Goal: Find specific page/section: Find specific page/section

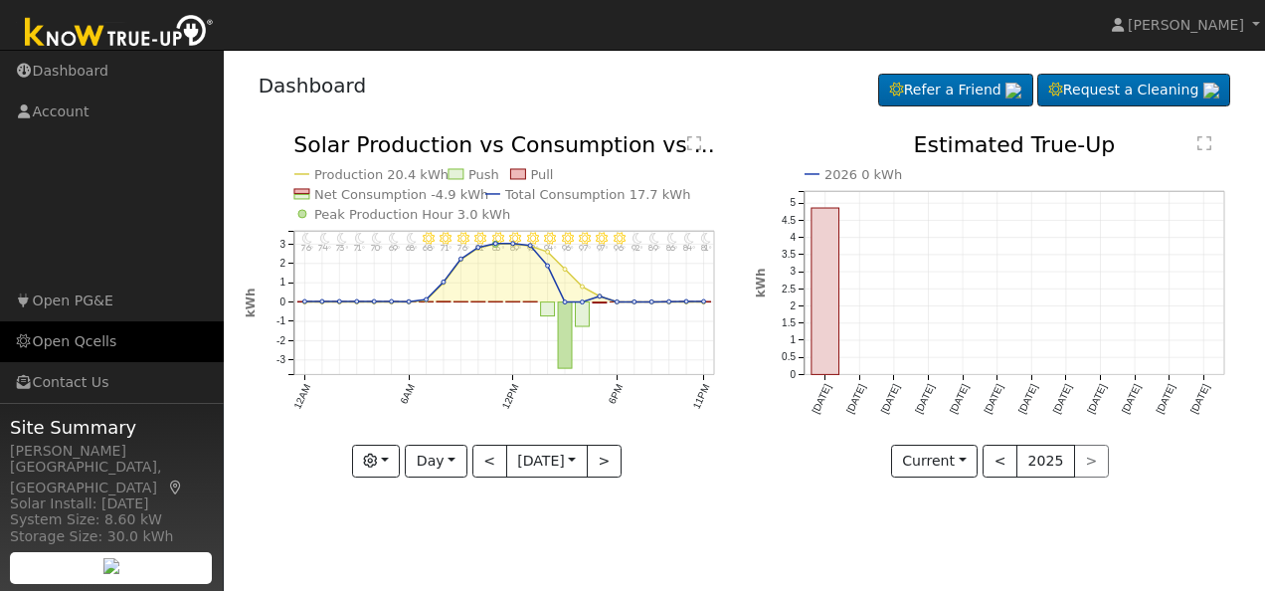
click at [64, 336] on link "Open Qcells" at bounding box center [112, 341] width 224 height 41
click at [70, 340] on link "Open Qcells" at bounding box center [112, 341] width 224 height 41
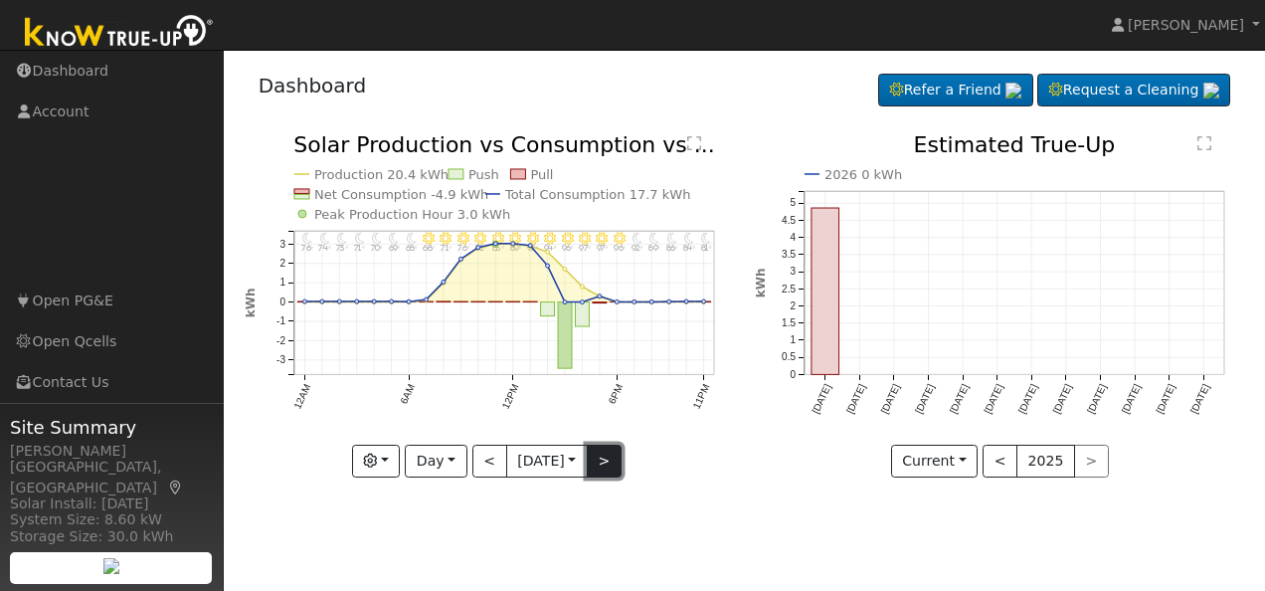
click at [603, 464] on button ">" at bounding box center [604, 462] width 35 height 34
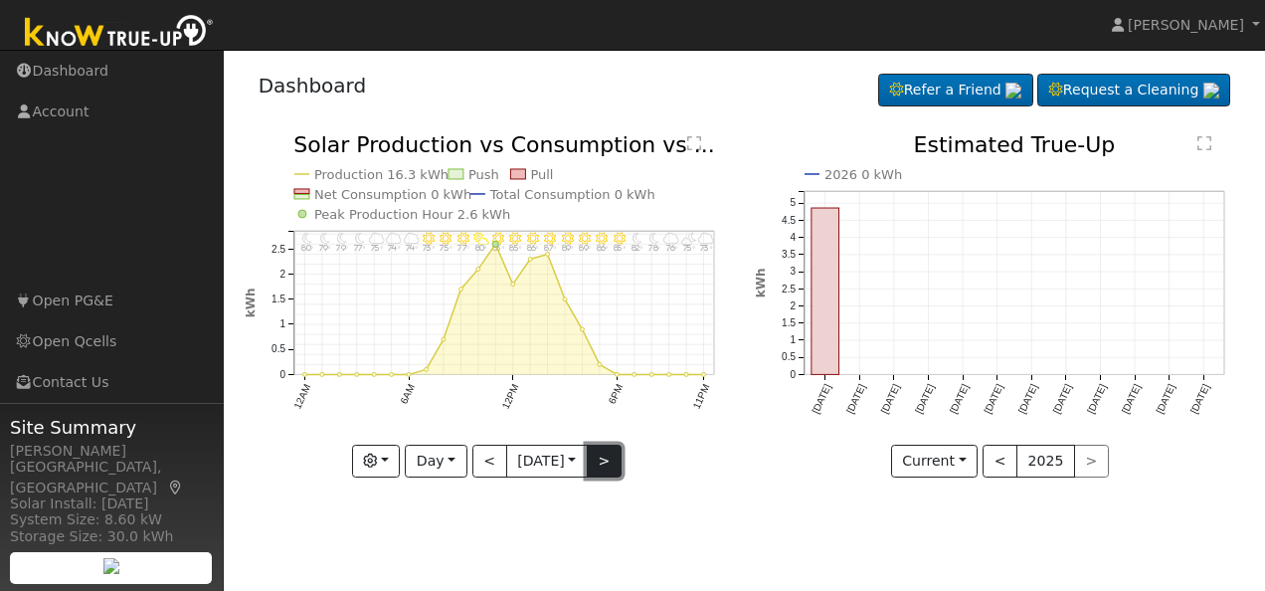
click at [603, 464] on button ">" at bounding box center [604, 462] width 35 height 34
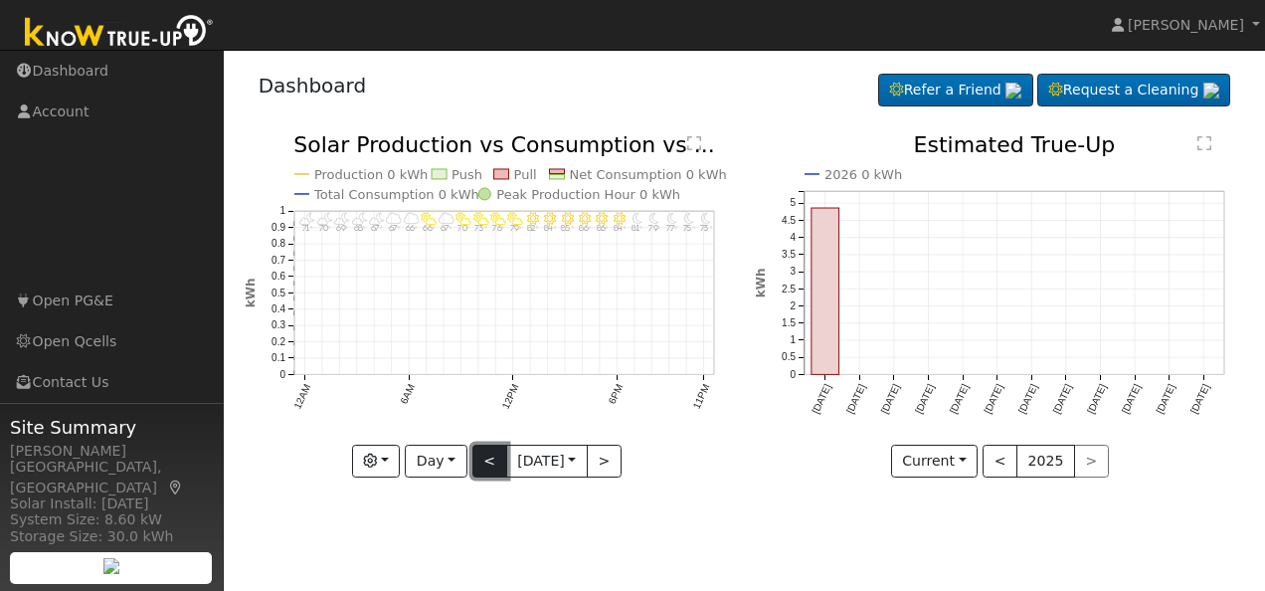
click at [476, 458] on button "<" at bounding box center [490, 462] width 35 height 34
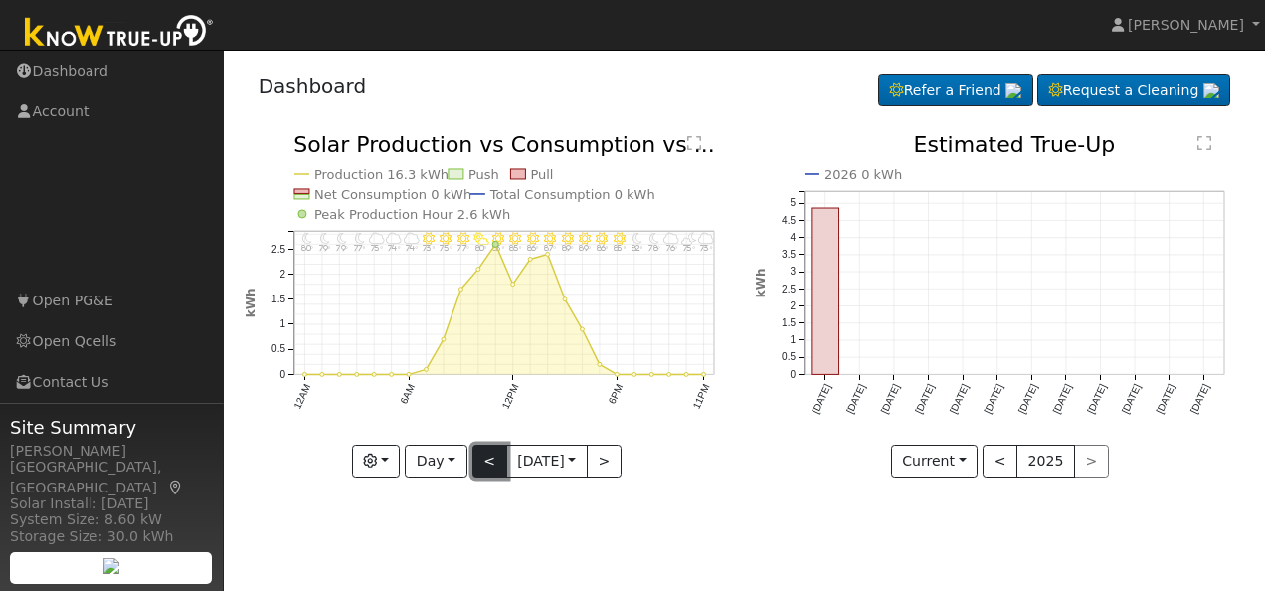
click at [484, 460] on button "<" at bounding box center [490, 462] width 35 height 34
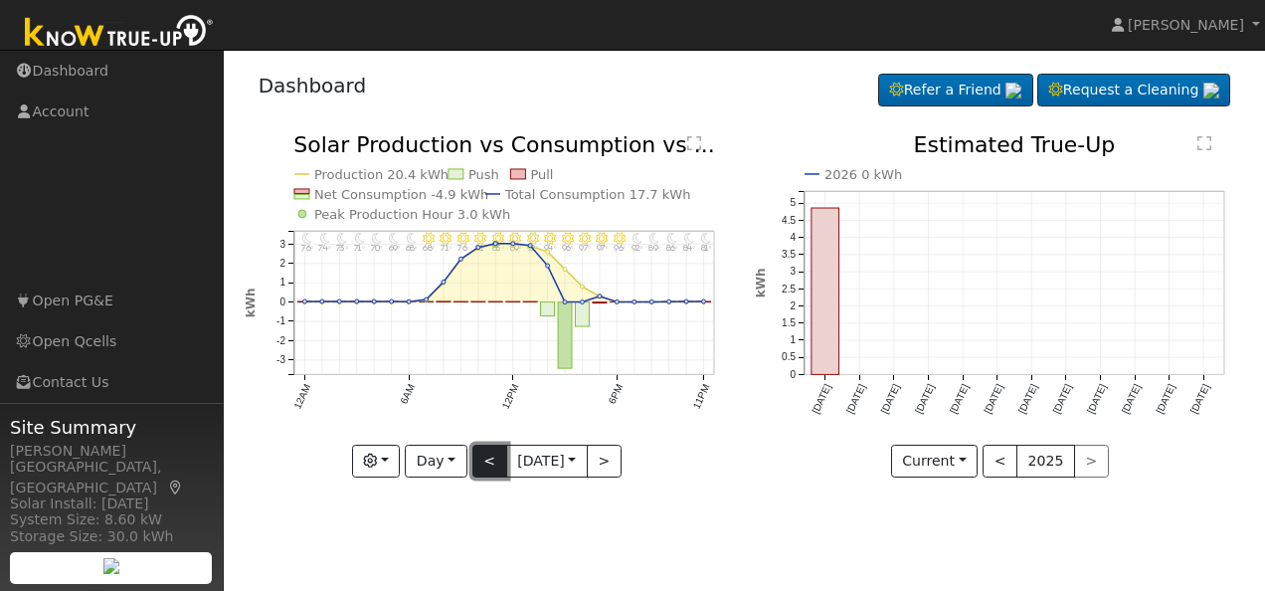
click at [484, 460] on button "<" at bounding box center [490, 462] width 35 height 34
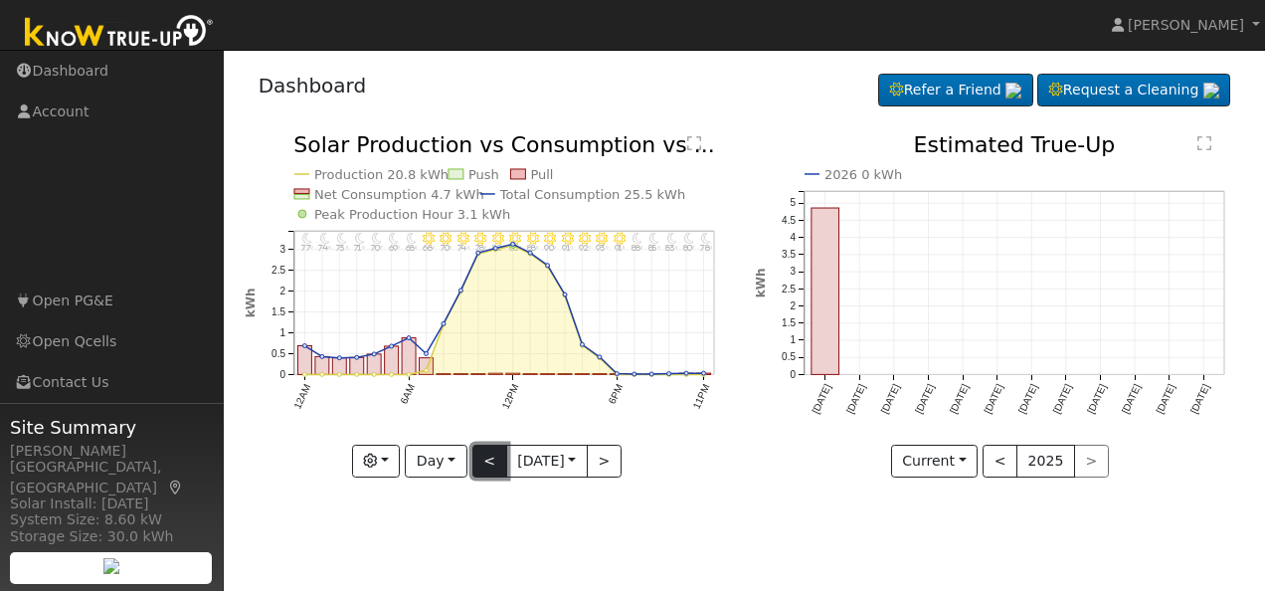
click at [484, 460] on button "<" at bounding box center [490, 462] width 35 height 34
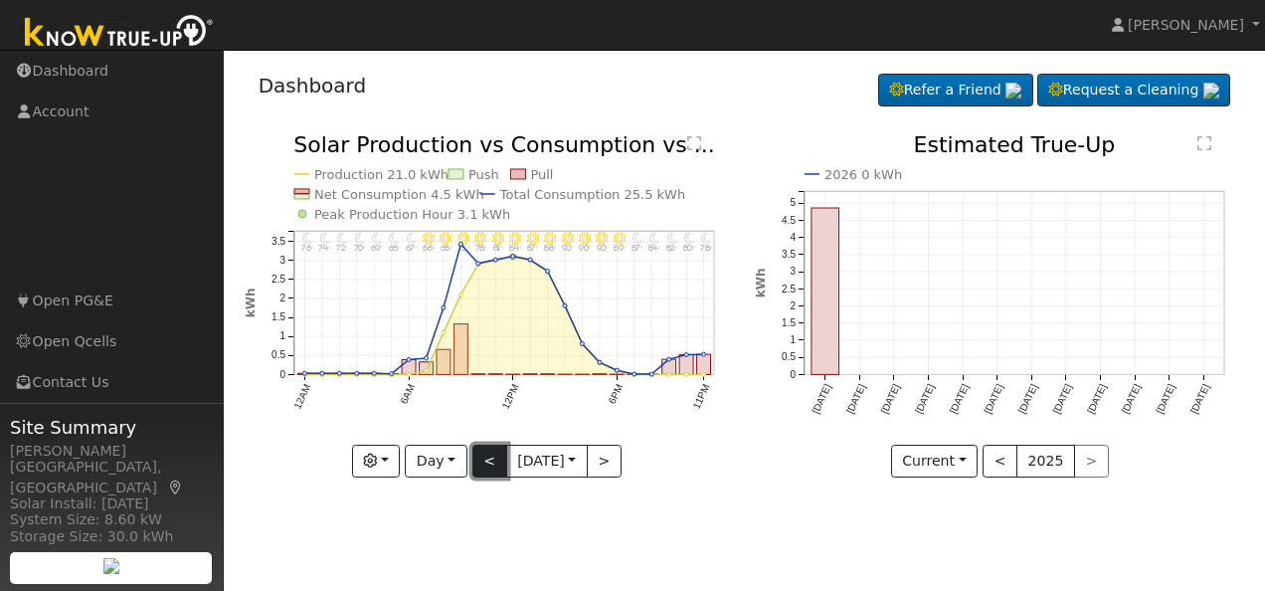
click at [484, 460] on button "<" at bounding box center [490, 462] width 35 height 34
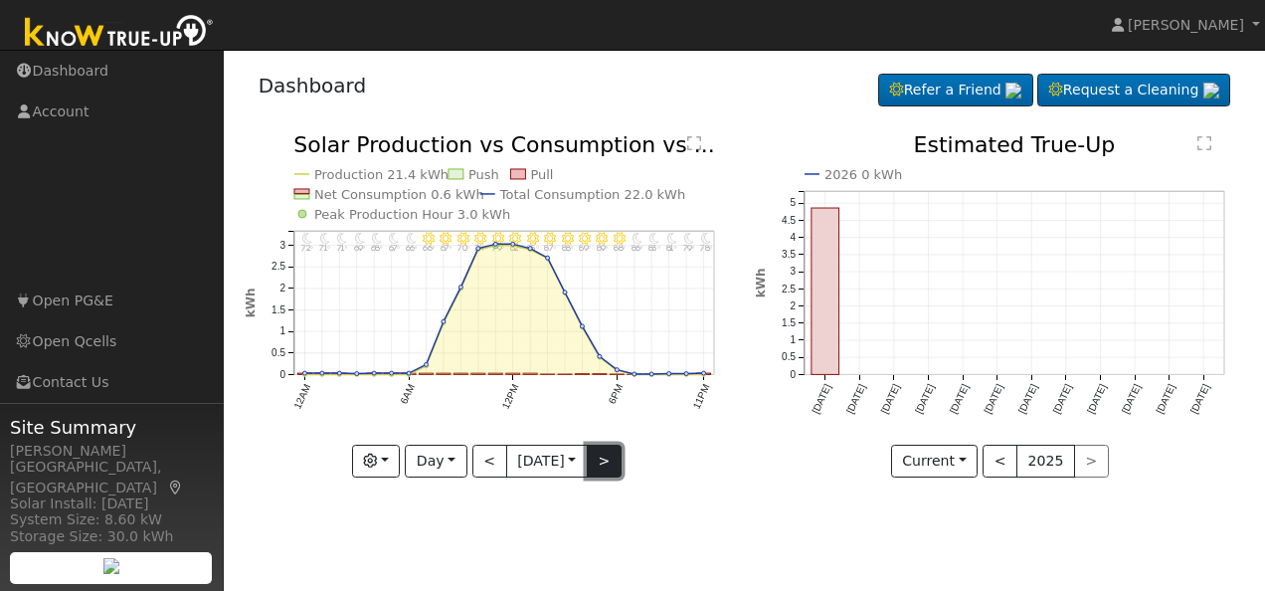
click at [607, 458] on button ">" at bounding box center [604, 462] width 35 height 34
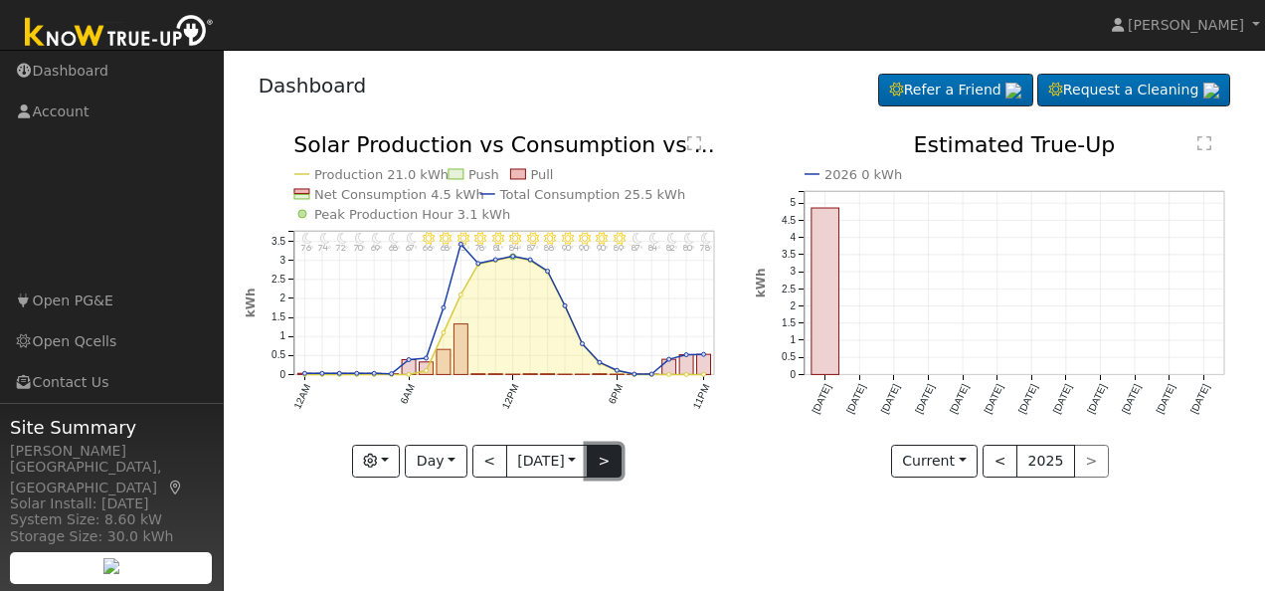
click at [607, 458] on button ">" at bounding box center [604, 462] width 35 height 34
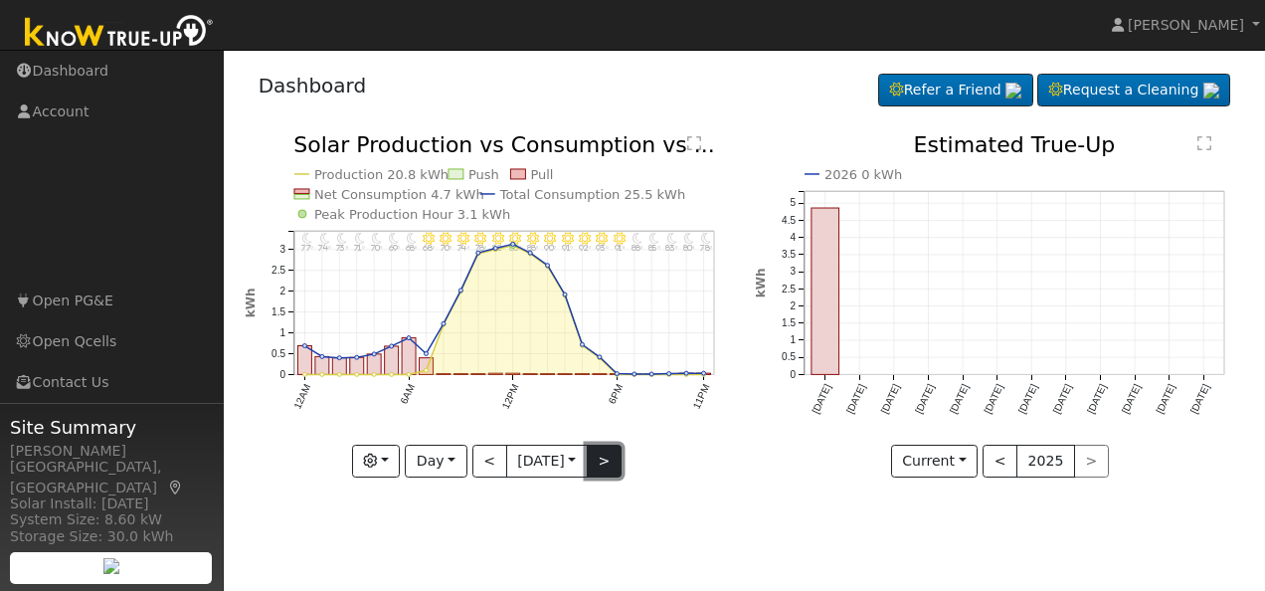
click at [607, 458] on button ">" at bounding box center [604, 462] width 35 height 34
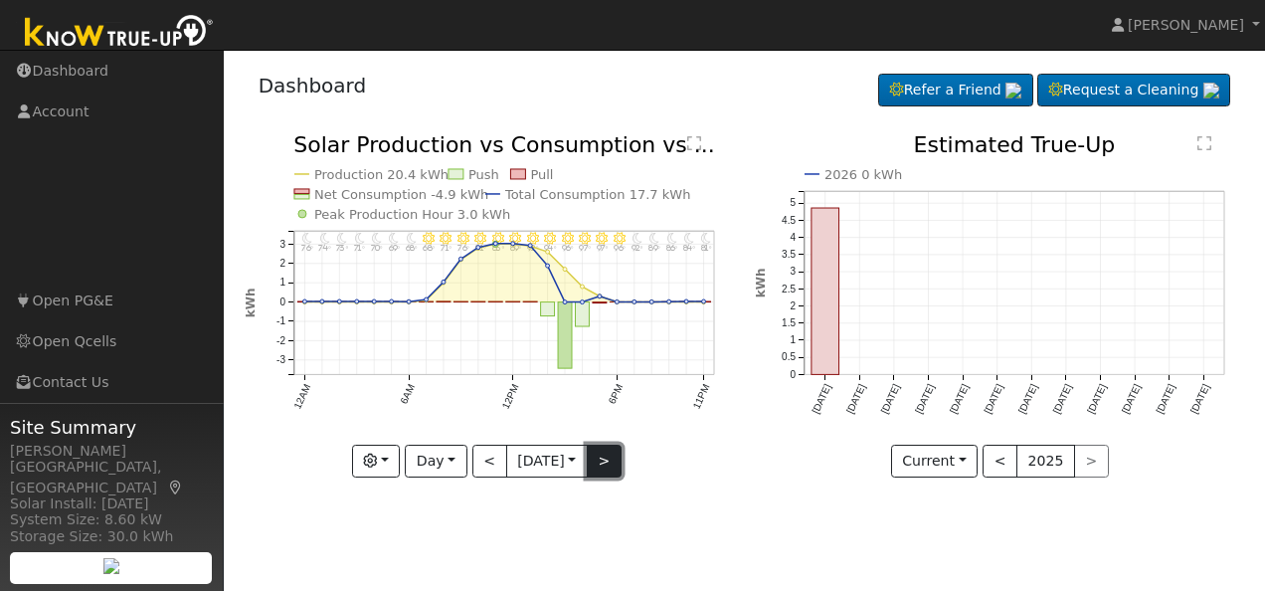
click at [609, 461] on button ">" at bounding box center [604, 462] width 35 height 34
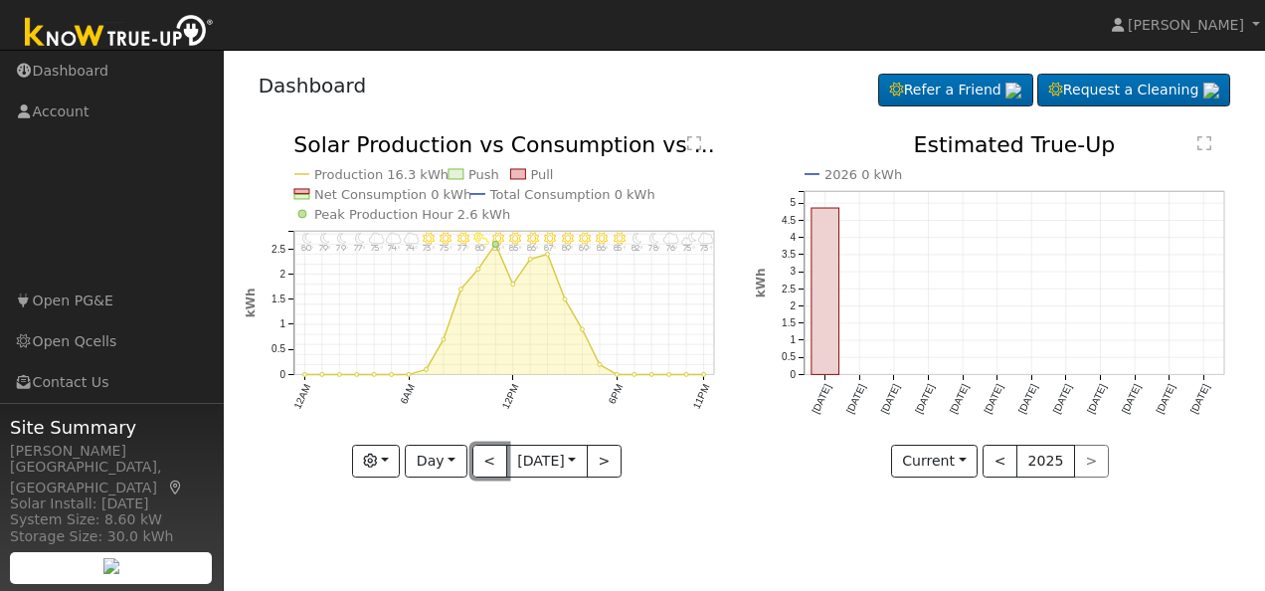
click at [475, 466] on button "<" at bounding box center [490, 462] width 35 height 34
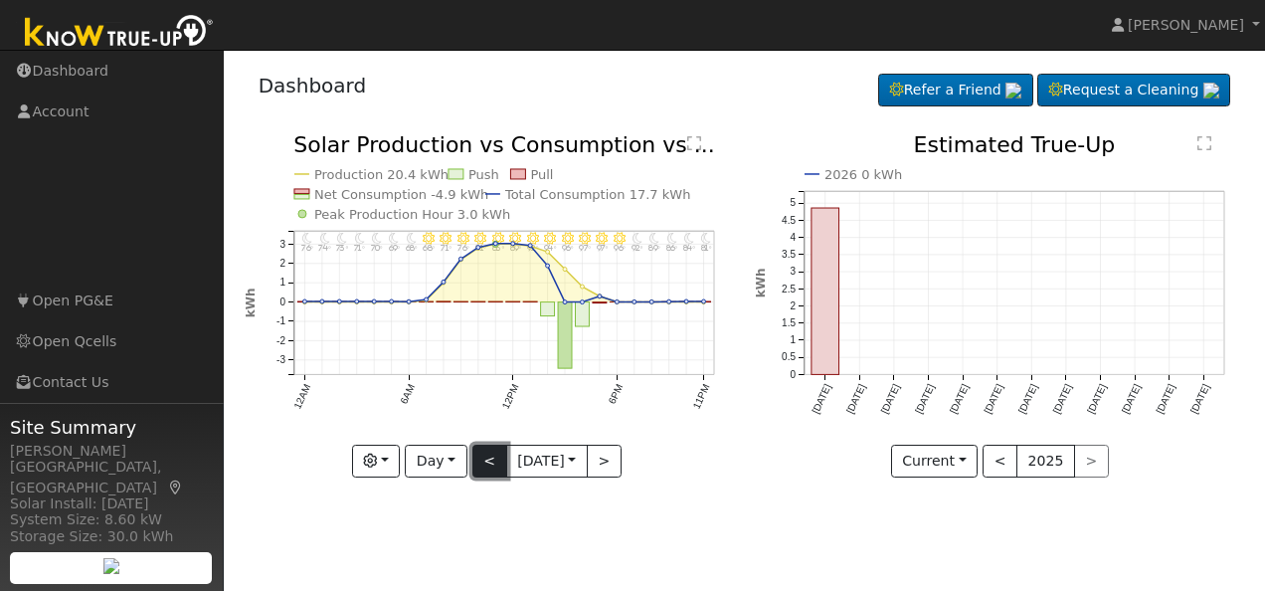
click at [485, 457] on button "<" at bounding box center [490, 462] width 35 height 34
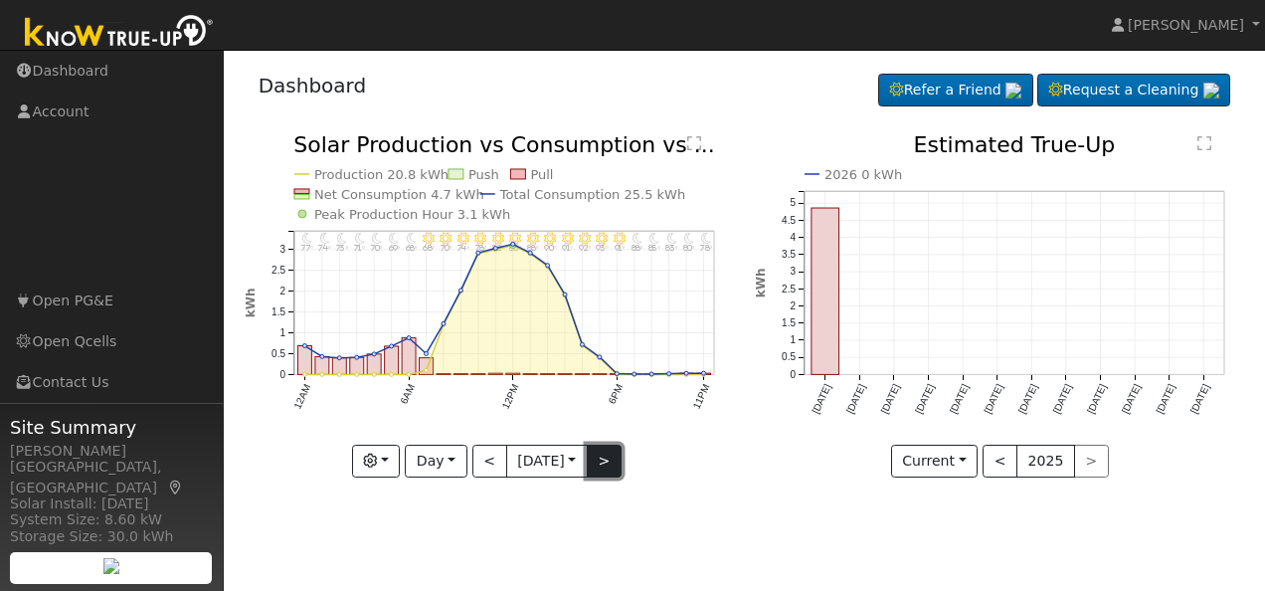
click at [605, 456] on button ">" at bounding box center [604, 462] width 35 height 34
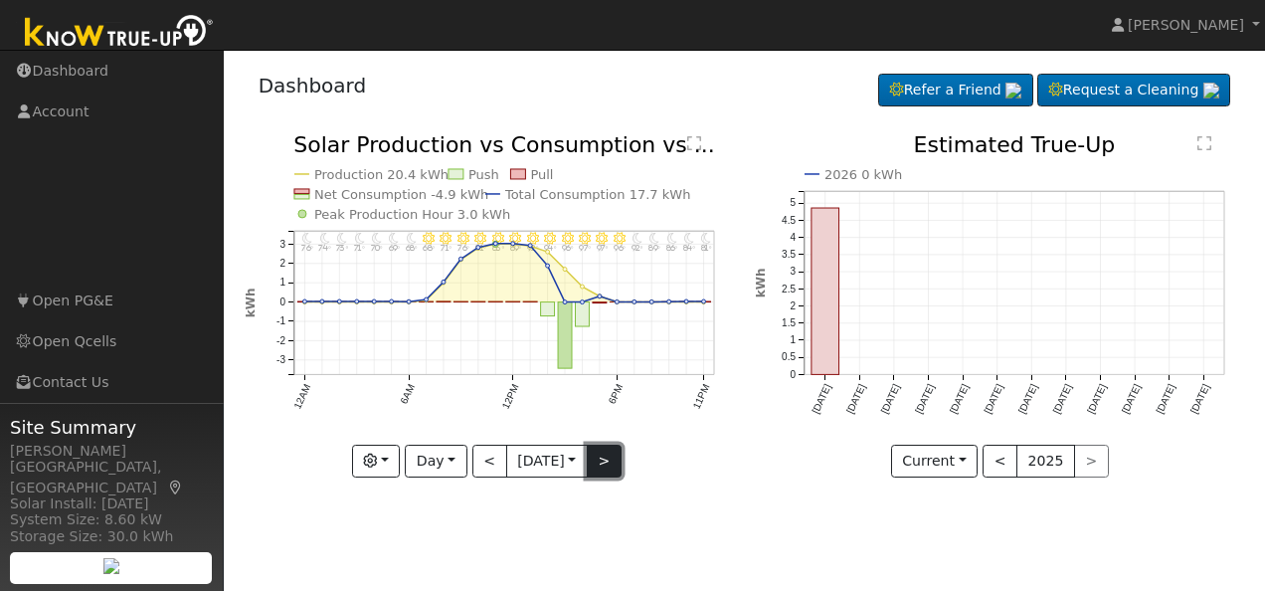
click at [612, 460] on button ">" at bounding box center [604, 462] width 35 height 34
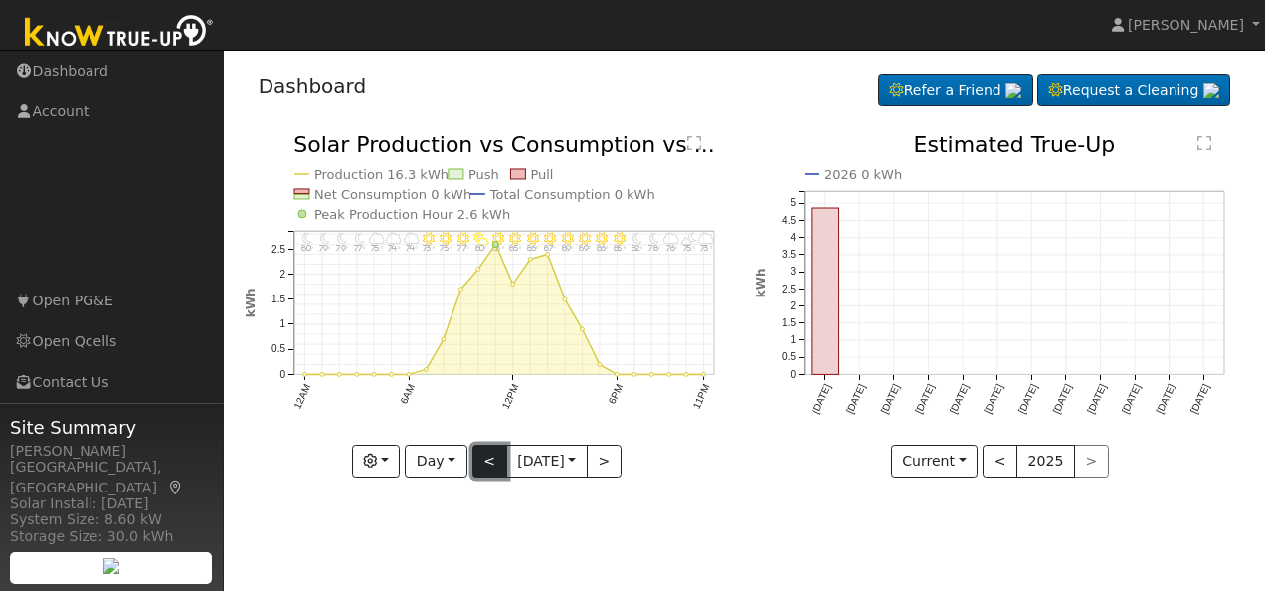
click at [484, 460] on button "<" at bounding box center [490, 462] width 35 height 34
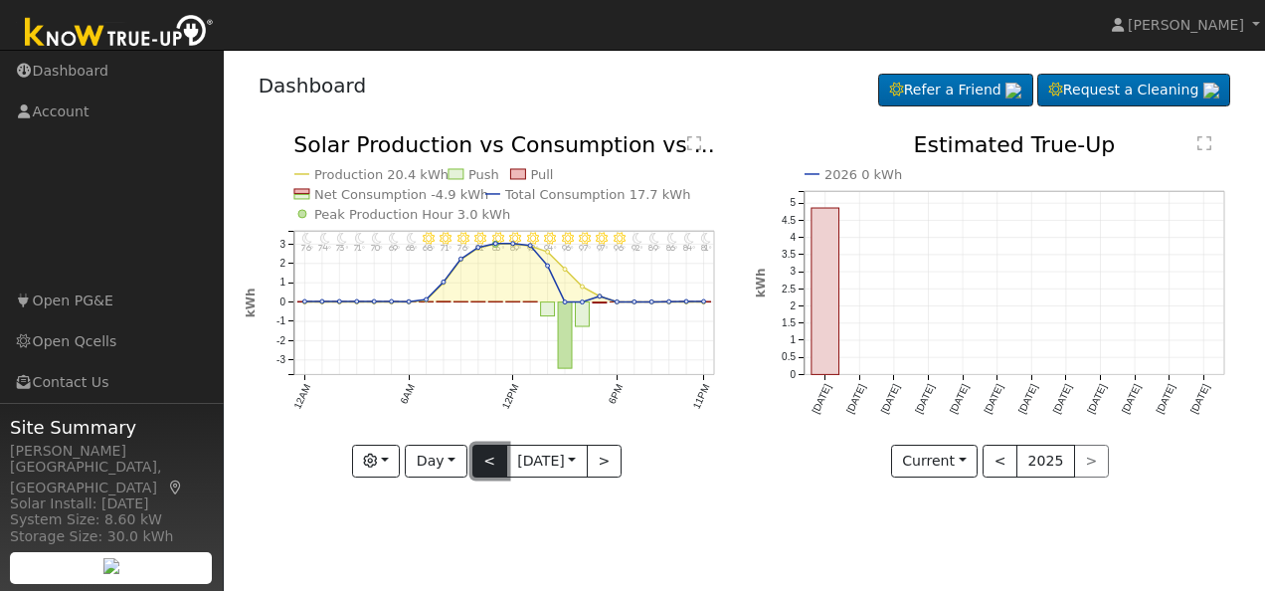
click at [484, 460] on button "<" at bounding box center [490, 462] width 35 height 34
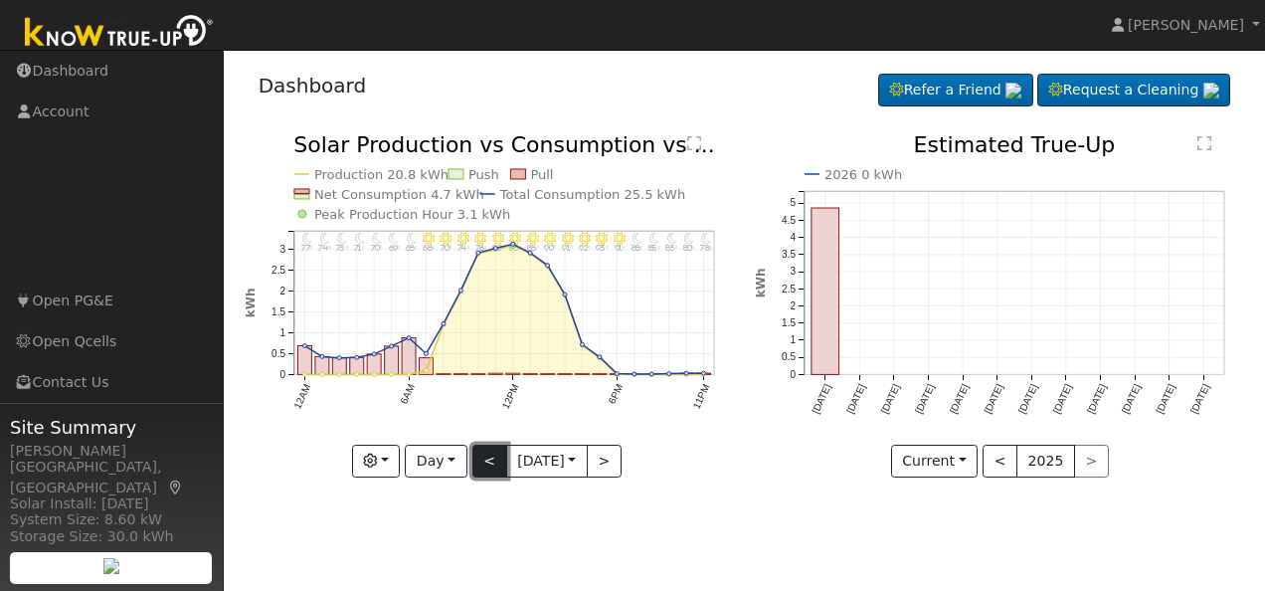
click at [484, 460] on button "<" at bounding box center [490, 462] width 35 height 34
type input "[DATE]"
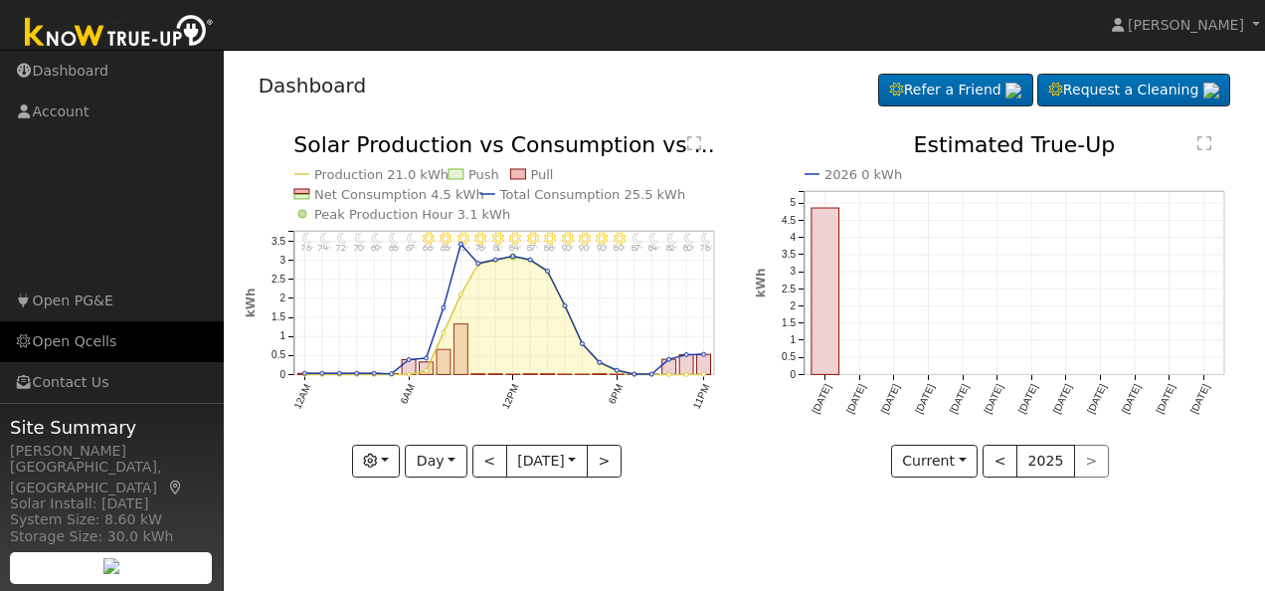
click at [55, 341] on link "Open Qcells" at bounding box center [112, 341] width 224 height 41
